Goal: Find specific page/section: Find specific page/section

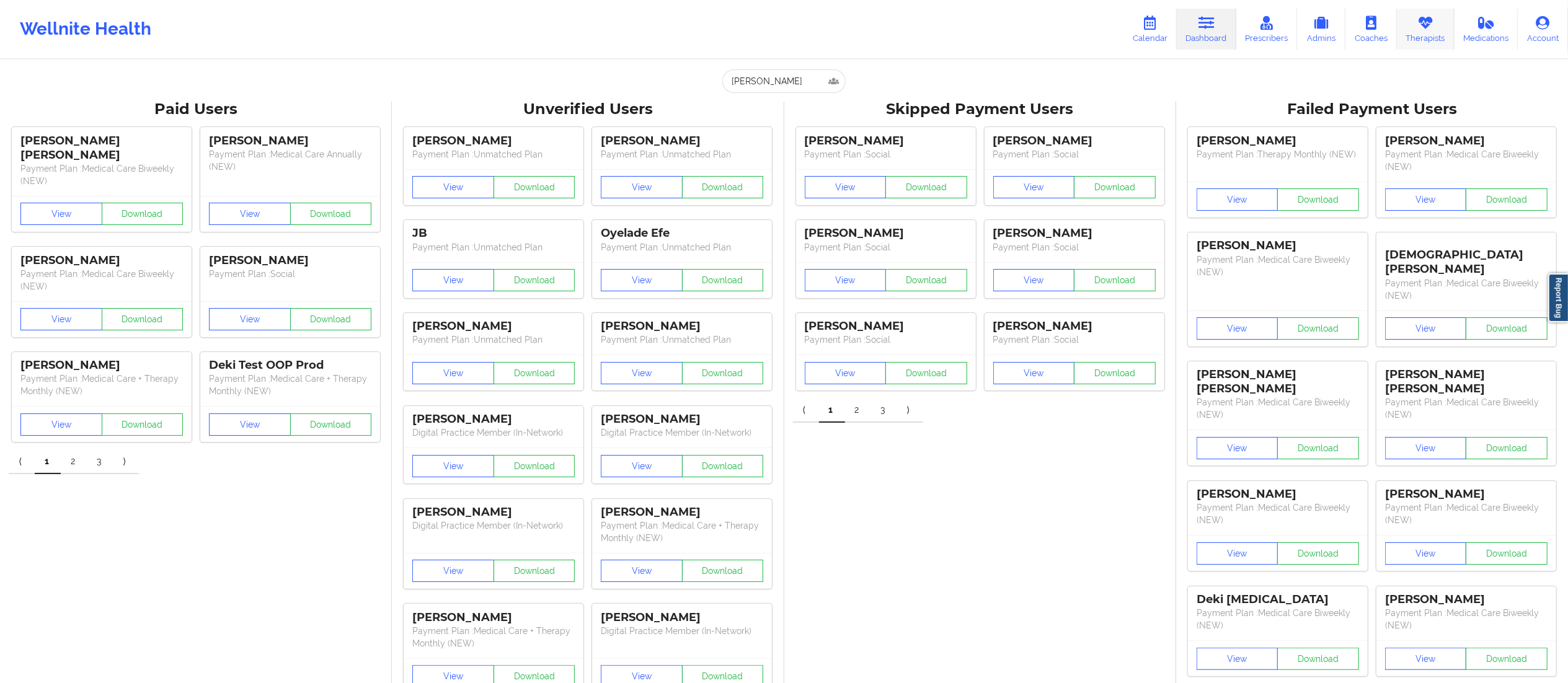
click at [1417, 31] on link "Therapists" at bounding box center [1426, 29] width 58 height 41
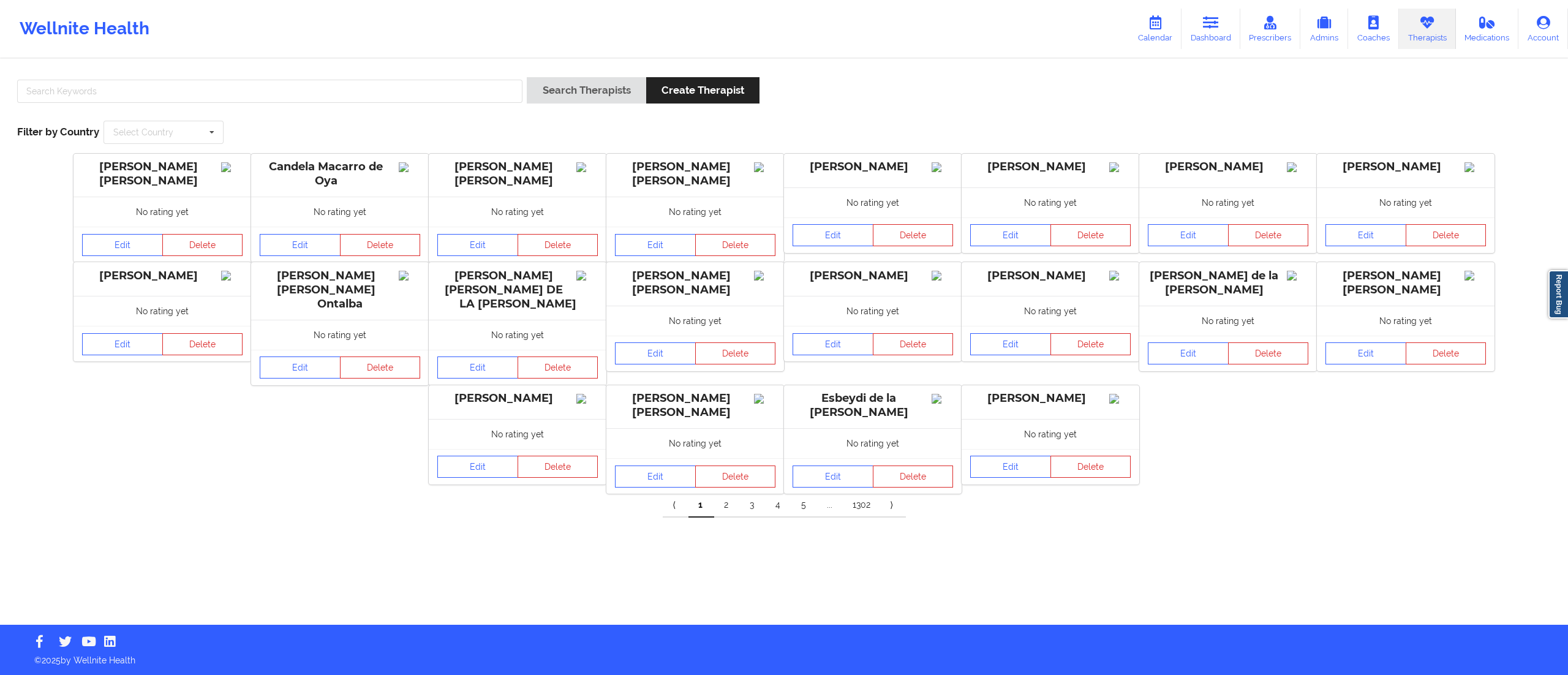
click at [446, 115] on div "Search Therapists Create Therapist Filter by Country Select Country [GEOGRAPHIC…" at bounding box center [784, 111] width 1551 height 84
click at [659, 244] on link "Edit" at bounding box center [655, 245] width 81 height 22
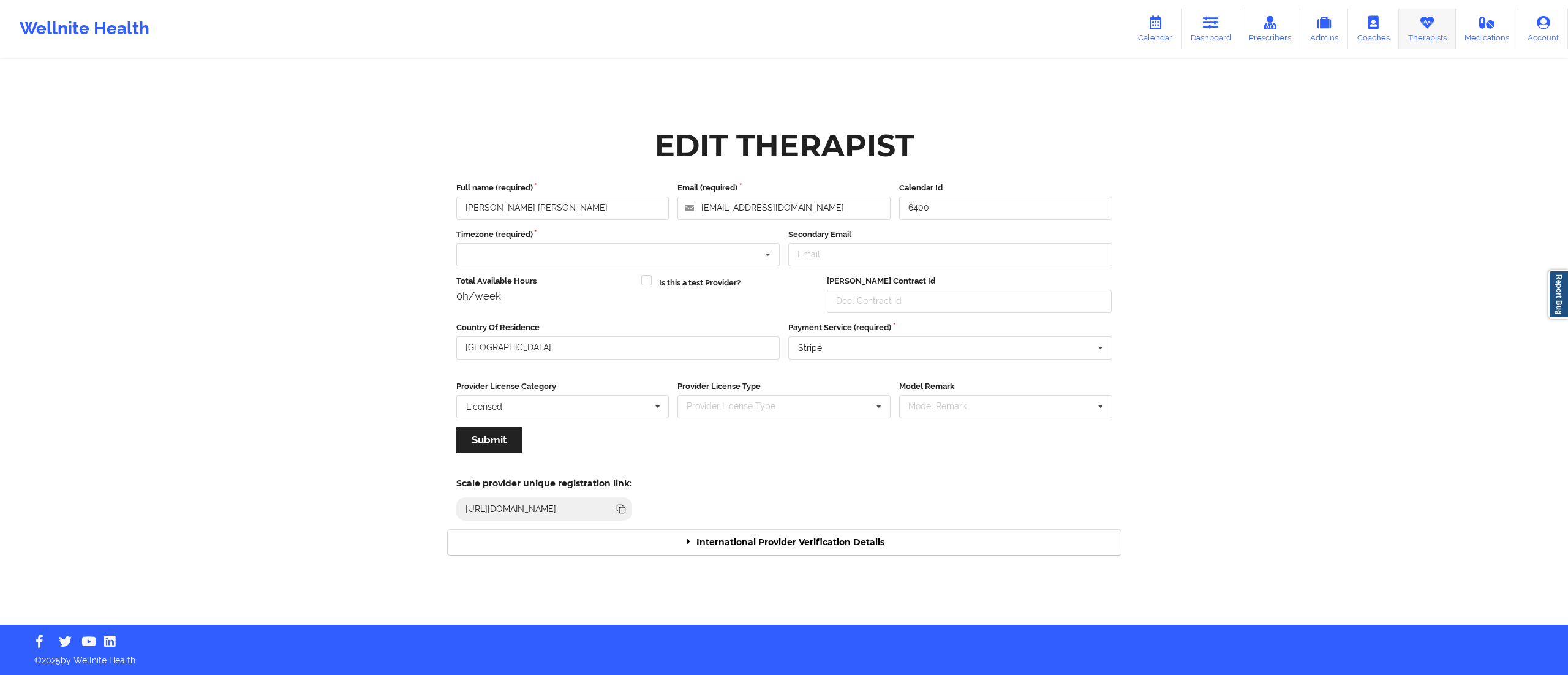
click at [1422, 25] on icon at bounding box center [1427, 22] width 16 height 14
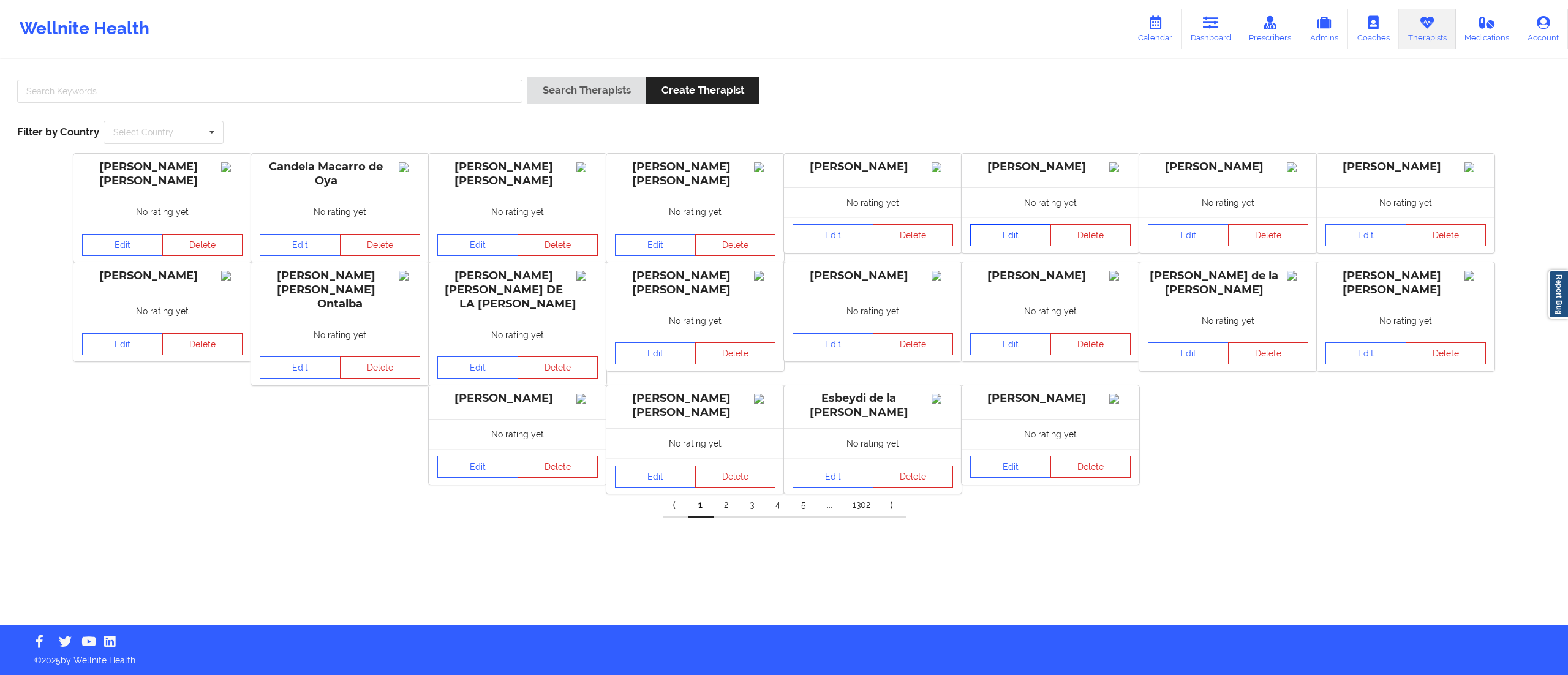
click at [1007, 246] on link "Edit" at bounding box center [1011, 235] width 81 height 22
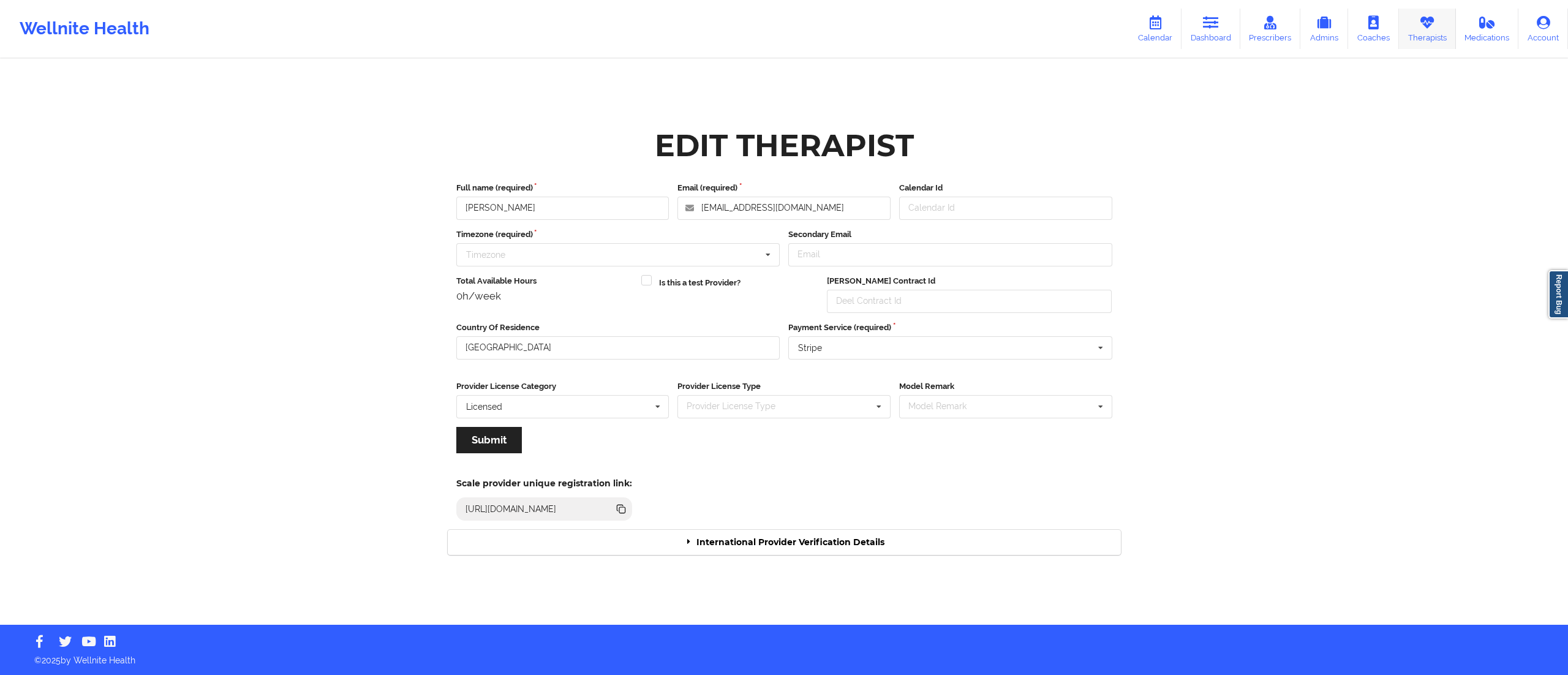
click at [1424, 31] on link "Therapists" at bounding box center [1427, 29] width 57 height 41
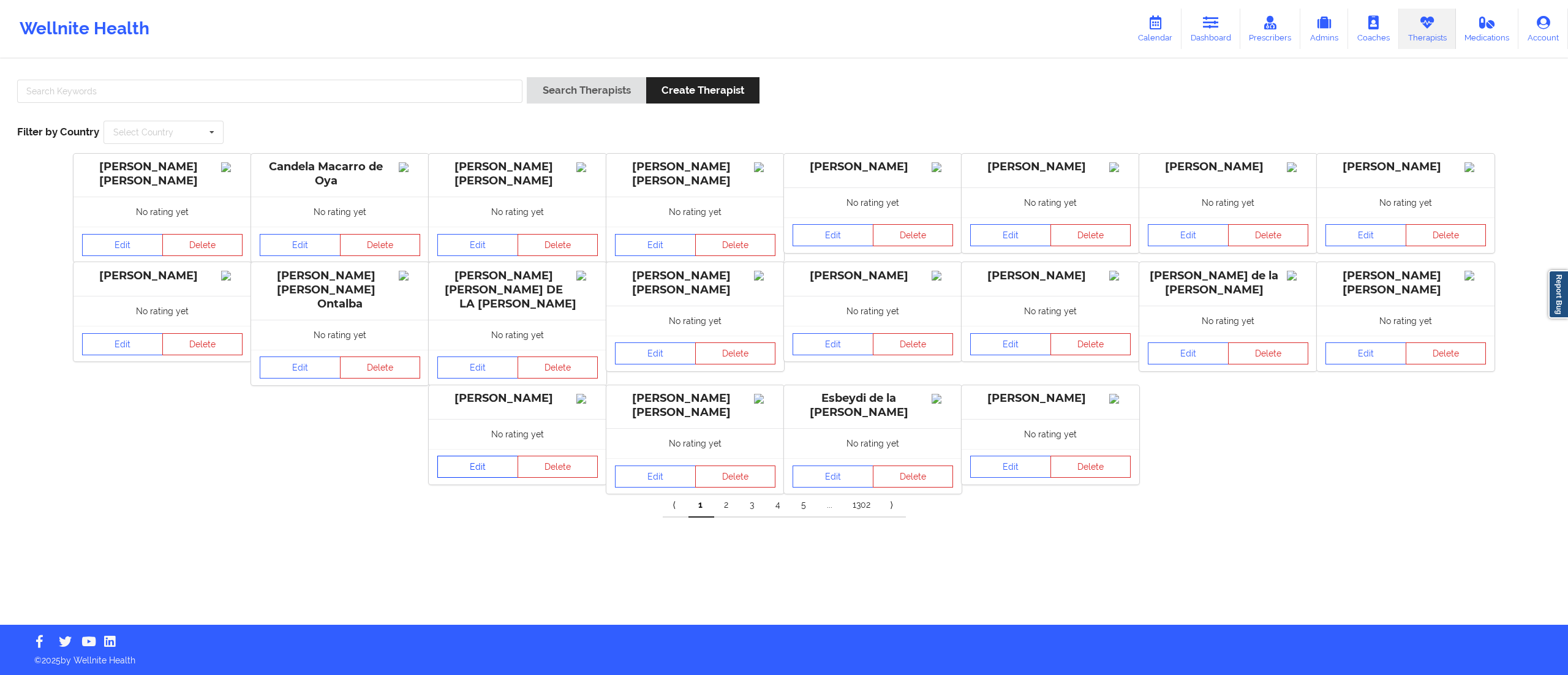
click at [473, 478] on link "Edit" at bounding box center [478, 467] width 81 height 22
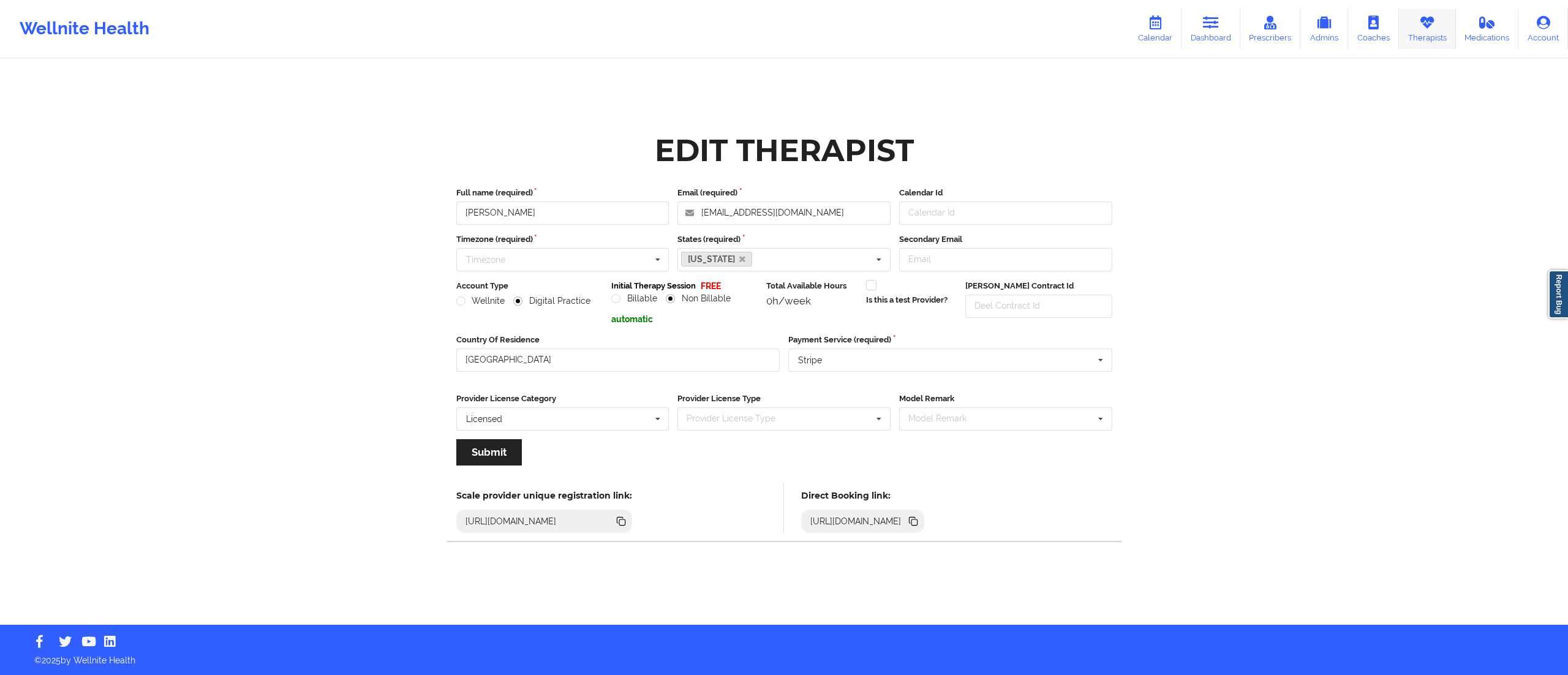
click at [1430, 32] on link "Therapists" at bounding box center [1427, 29] width 57 height 41
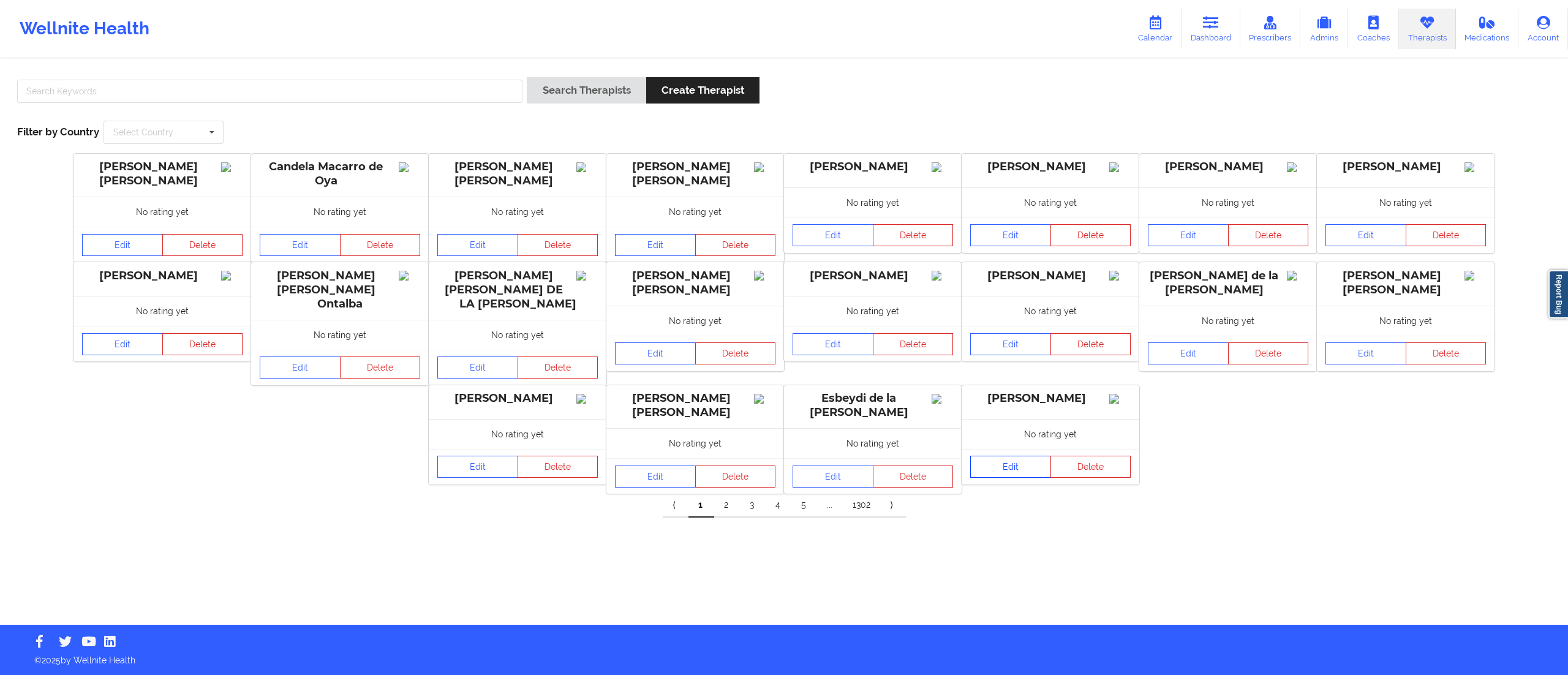
click at [1009, 478] on link "Edit" at bounding box center [1011, 467] width 81 height 22
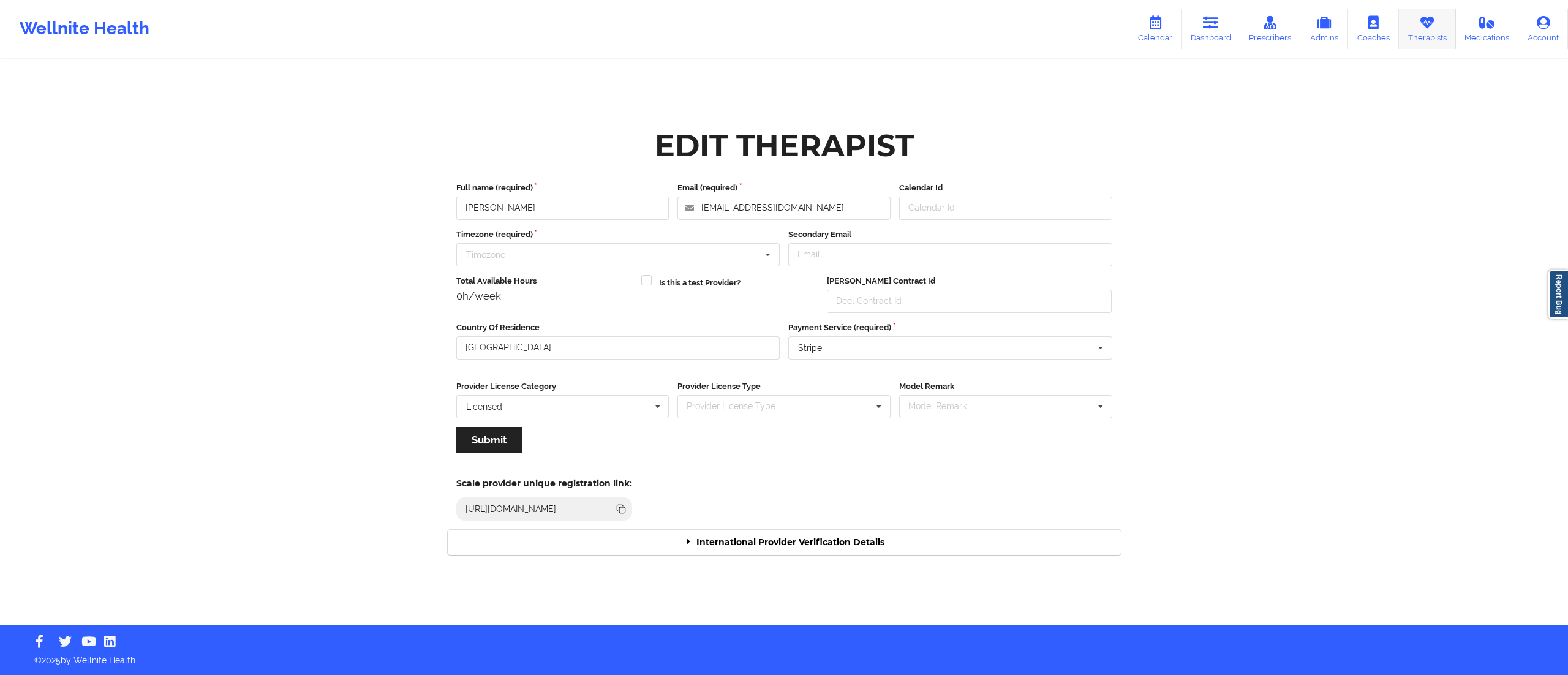
click at [1426, 26] on icon at bounding box center [1427, 22] width 16 height 14
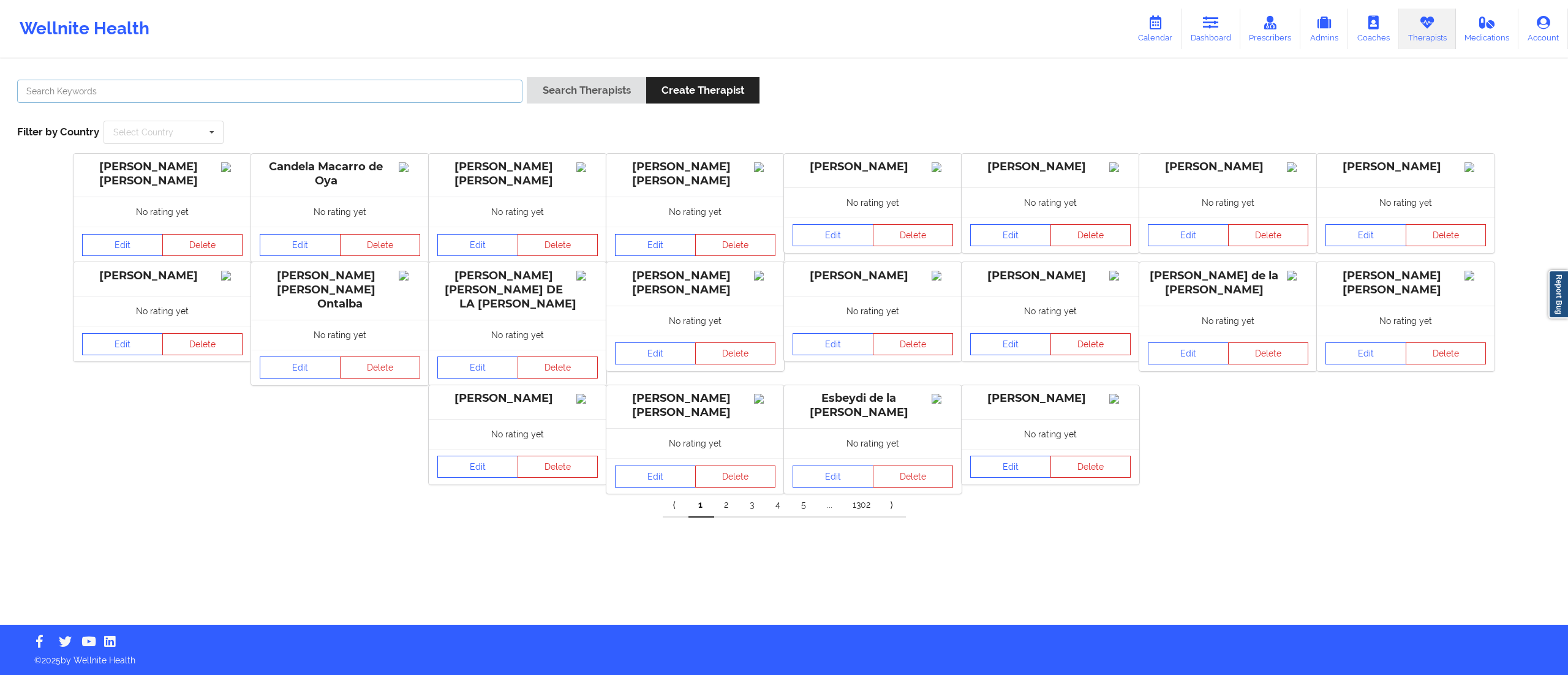
click at [385, 95] on input "text" at bounding box center [270, 91] width 505 height 23
type input "[PERSON_NAME]"
click at [565, 87] on button "Search Therapists" at bounding box center [585, 90] width 118 height 26
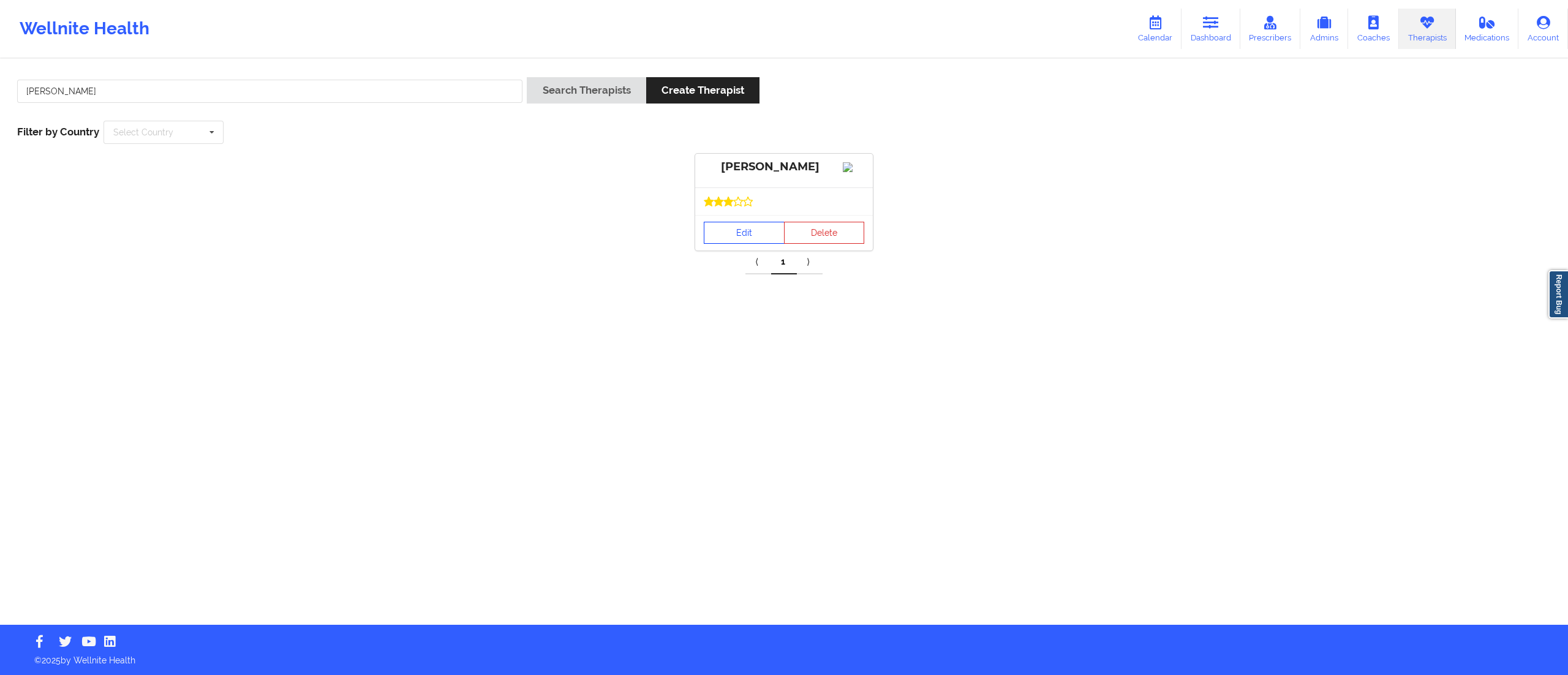
click at [734, 244] on link "Edit" at bounding box center [744, 233] width 81 height 22
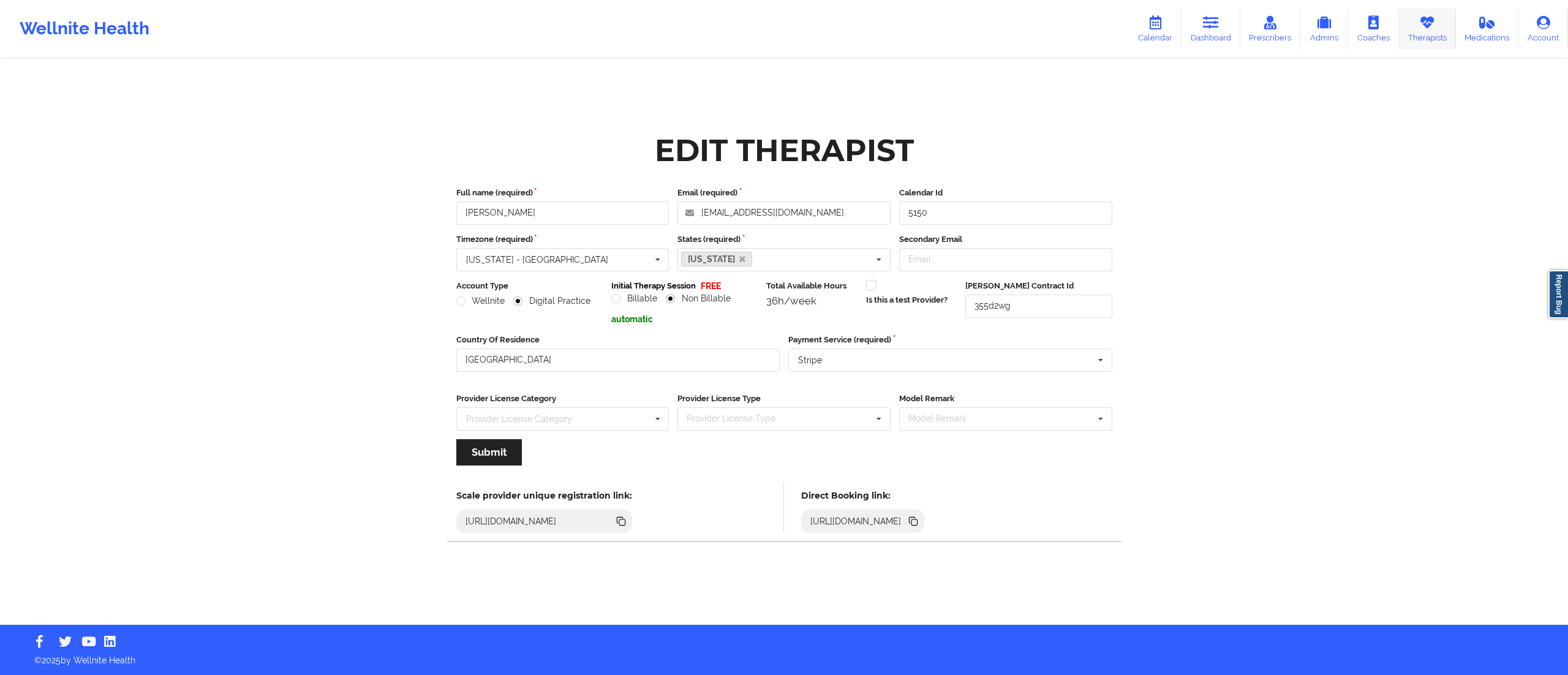
drag, startPoint x: 1427, startPoint y: 29, endPoint x: 1417, endPoint y: 33, distance: 10.8
click at [1427, 29] on link "Therapists" at bounding box center [1427, 29] width 57 height 41
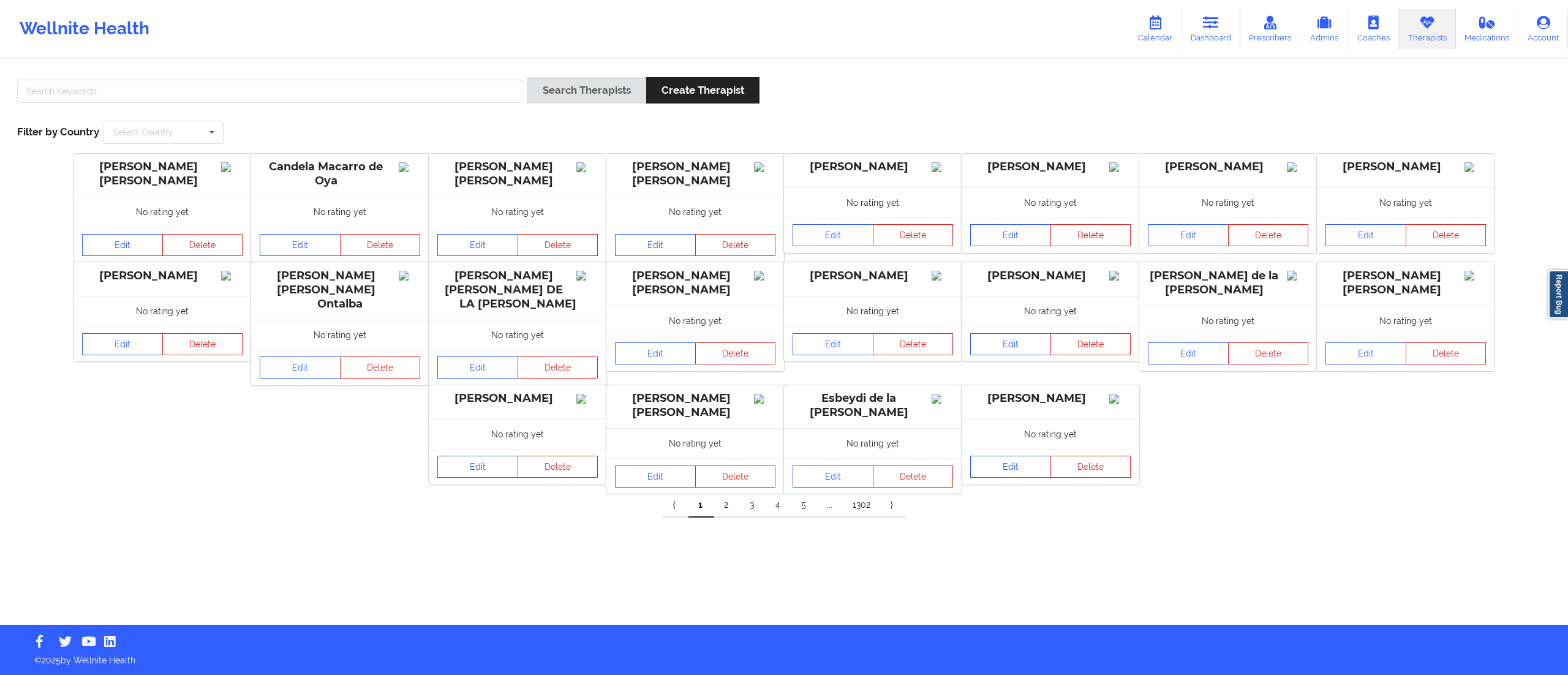
click at [751, 516] on link "3" at bounding box center [752, 505] width 25 height 25
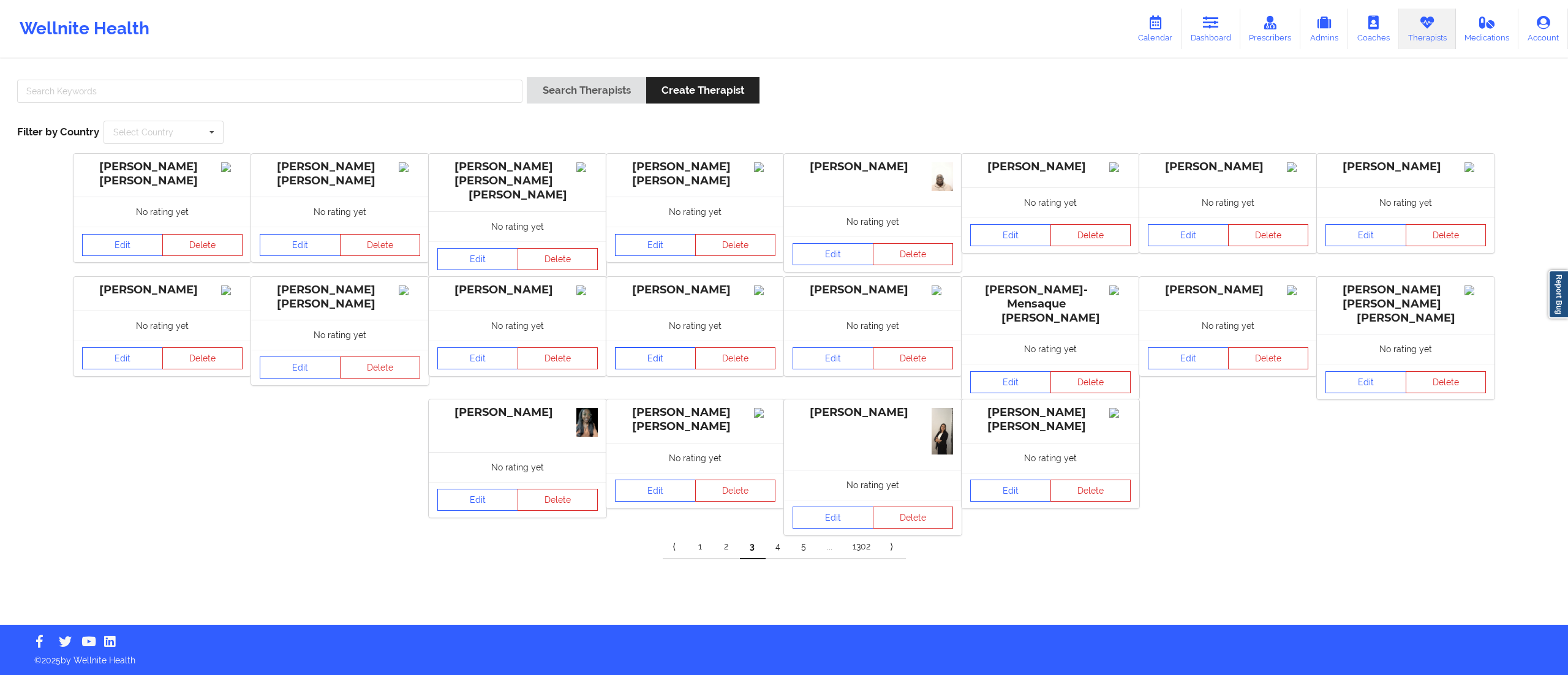
click at [649, 353] on link "Edit" at bounding box center [655, 359] width 81 height 22
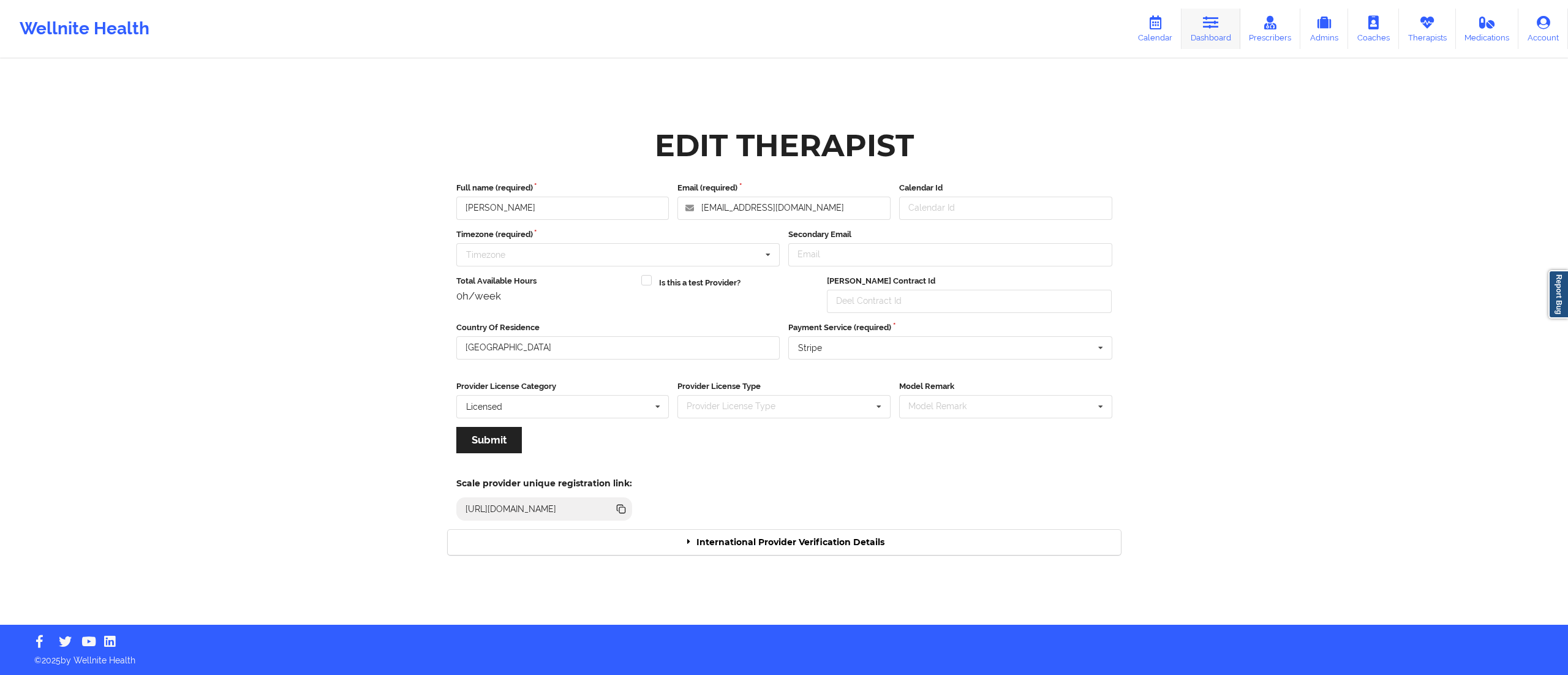
click at [1213, 33] on link "Dashboard" at bounding box center [1211, 29] width 59 height 41
